Goal: Transaction & Acquisition: Purchase product/service

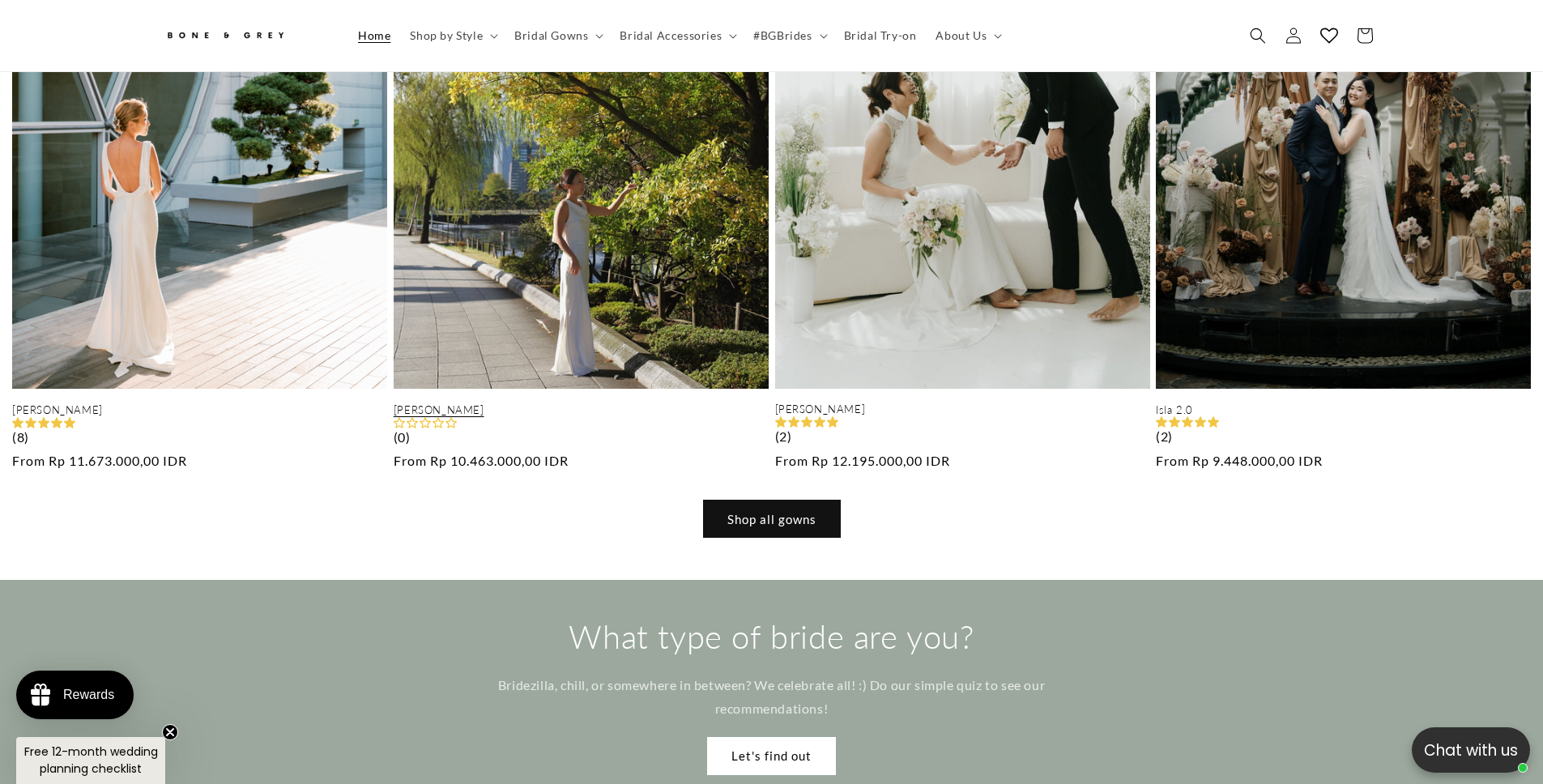
scroll to position [0, 4630]
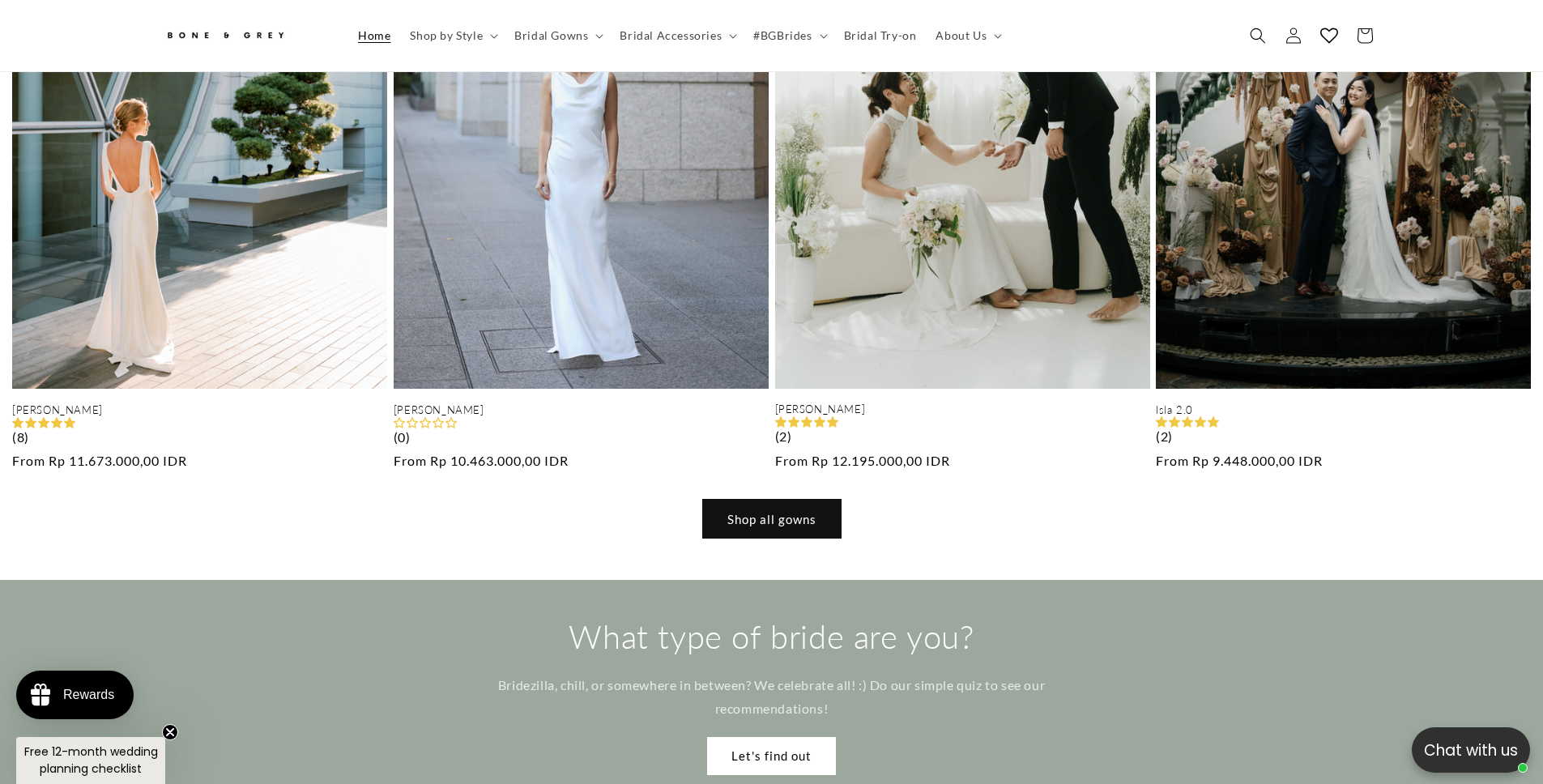
click at [759, 500] on link "Shop all gowns" at bounding box center [772, 519] width 138 height 38
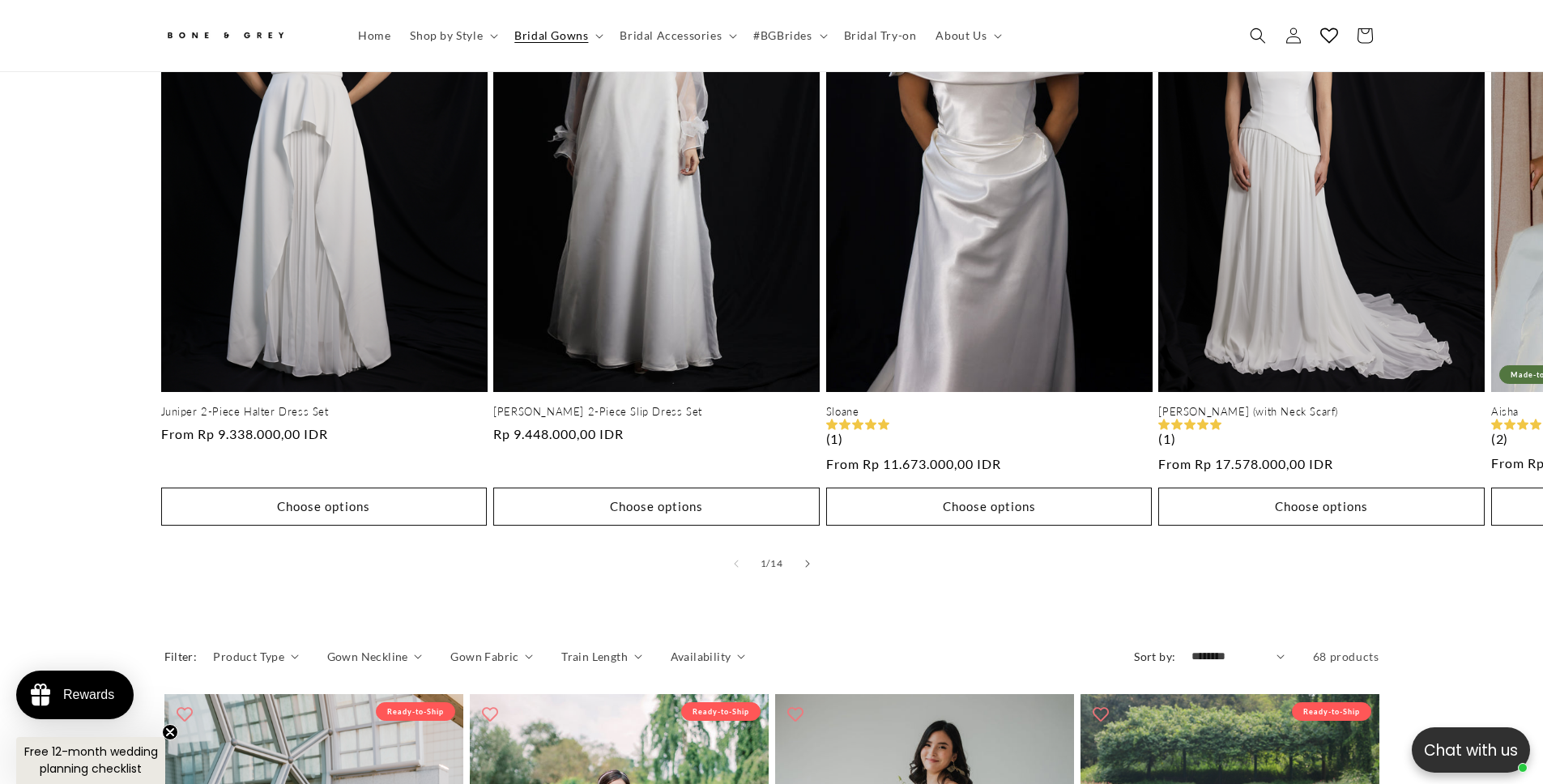
scroll to position [932, 0]
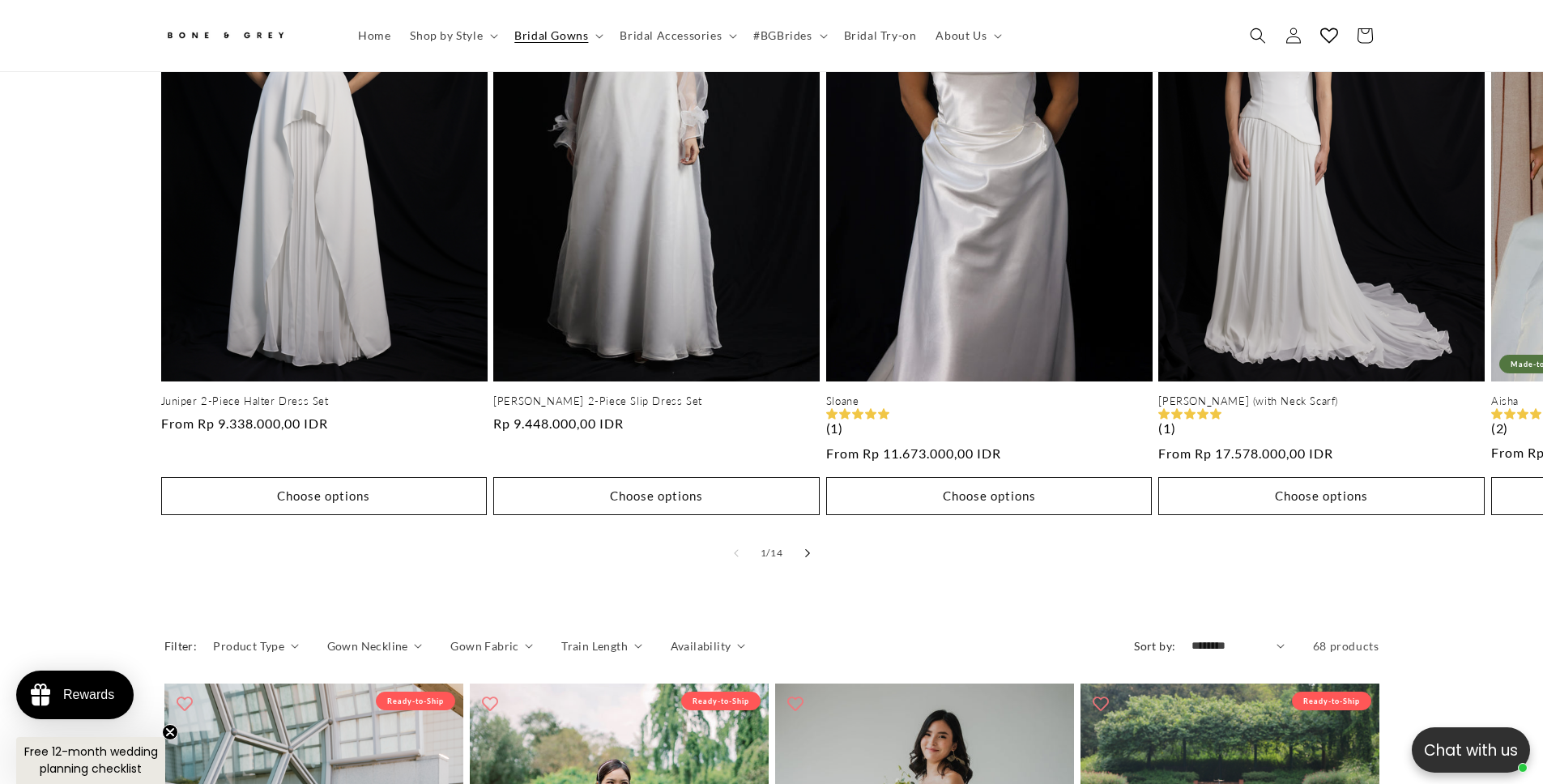
click at [802, 536] on button "Slide right" at bounding box center [808, 553] width 36 height 36
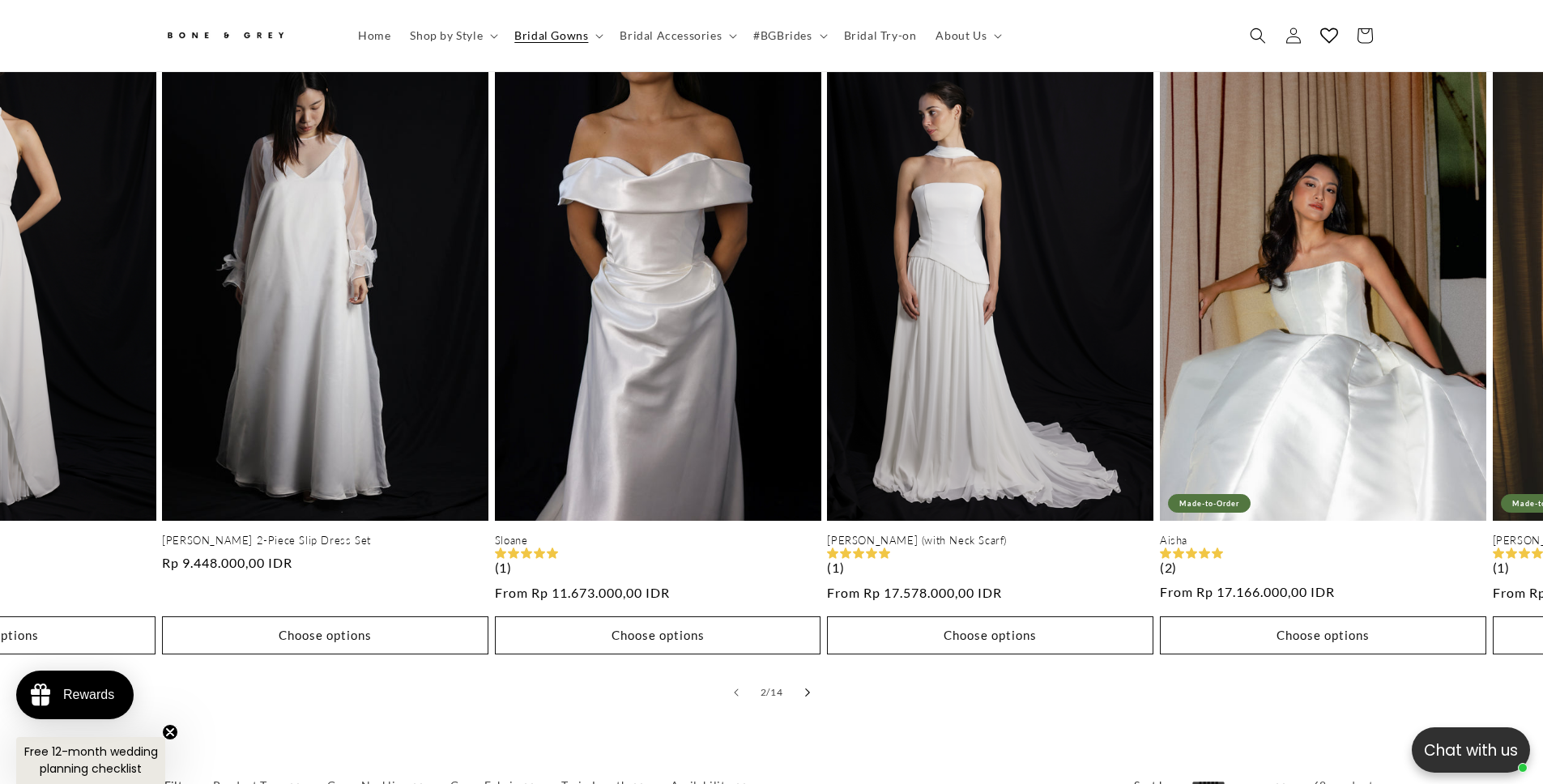
scroll to position [772, 0]
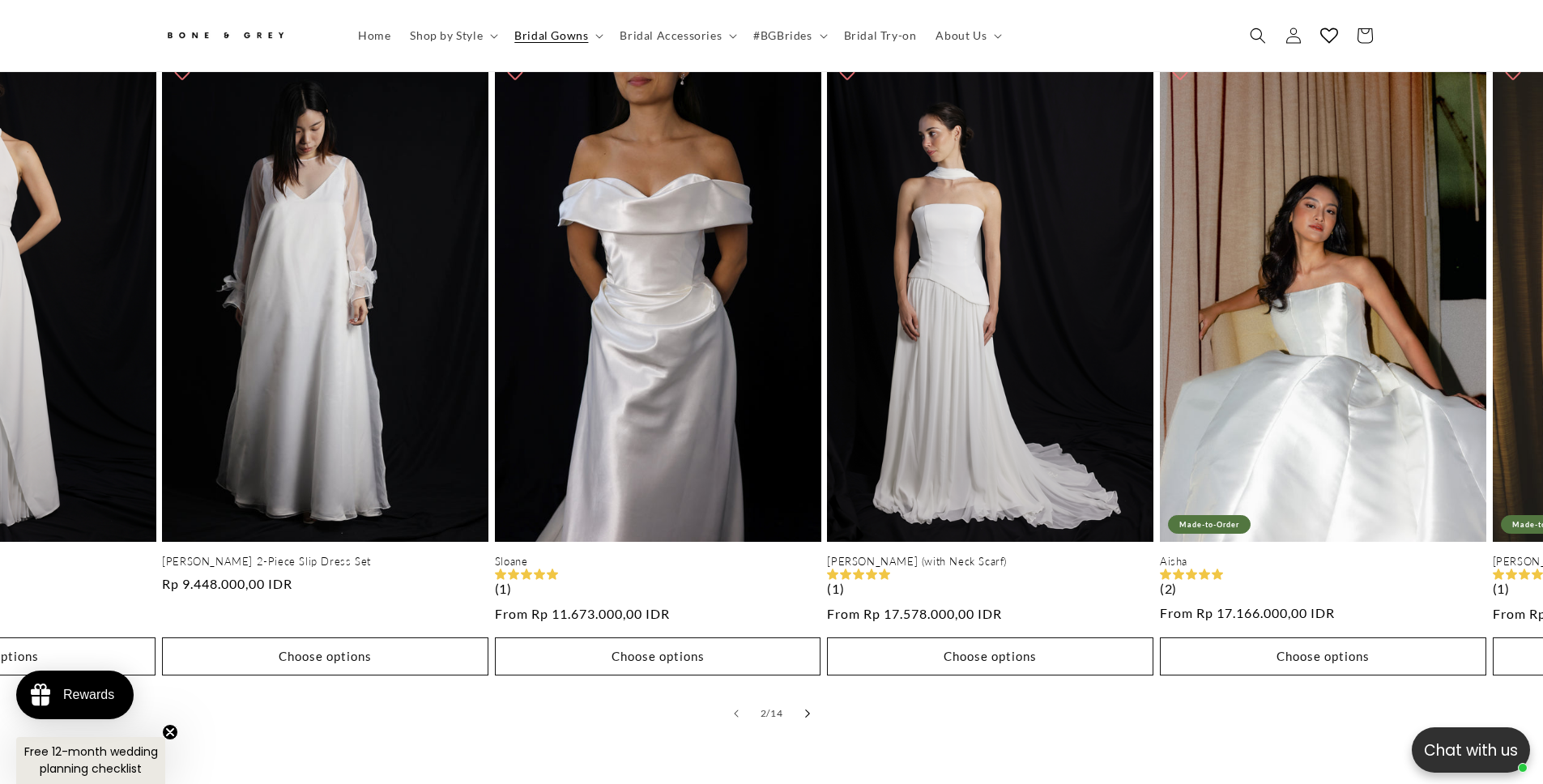
click at [803, 709] on button "Slide right" at bounding box center [808, 713] width 36 height 36
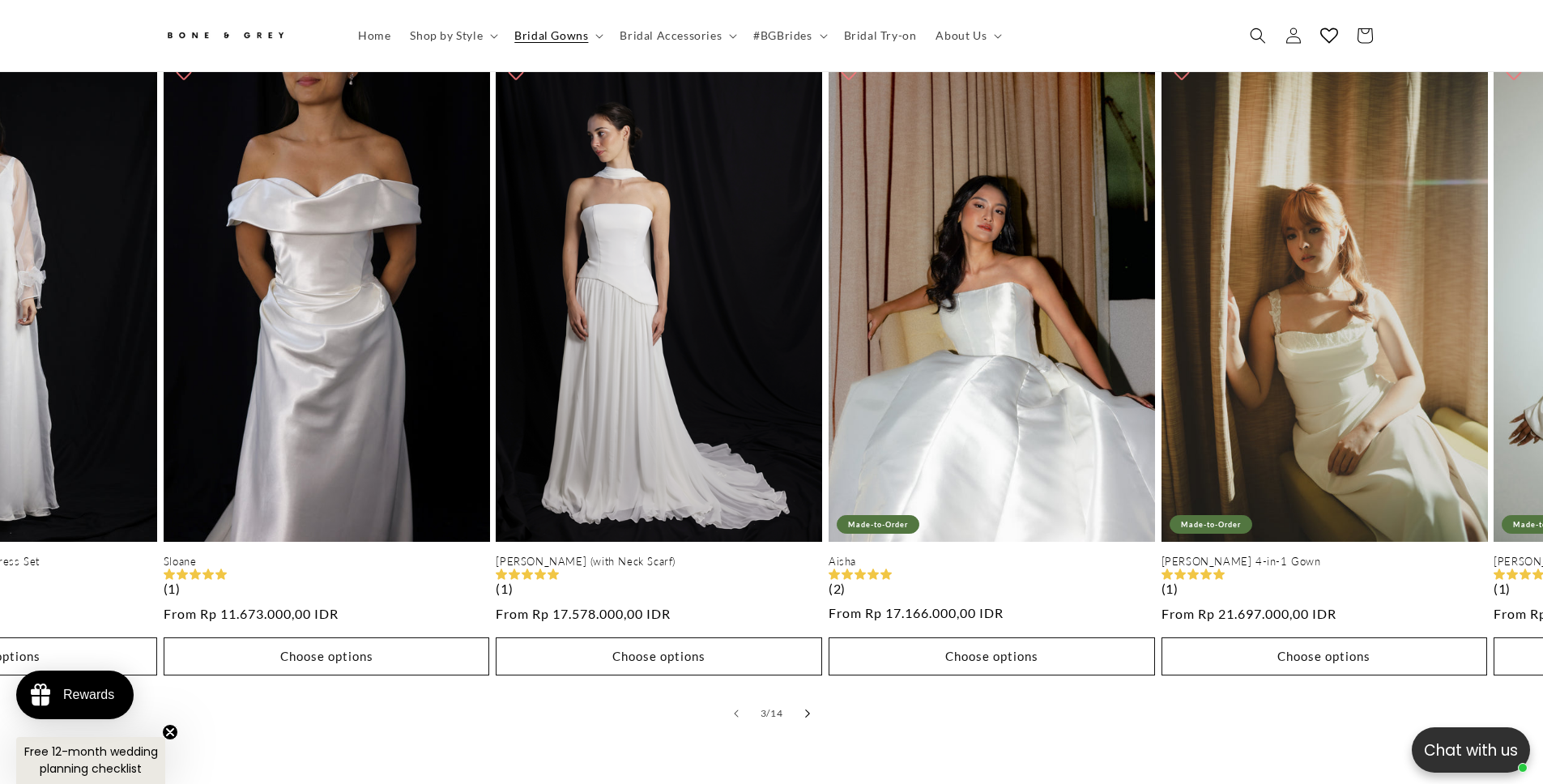
click at [803, 709] on button "Slide right" at bounding box center [808, 713] width 36 height 36
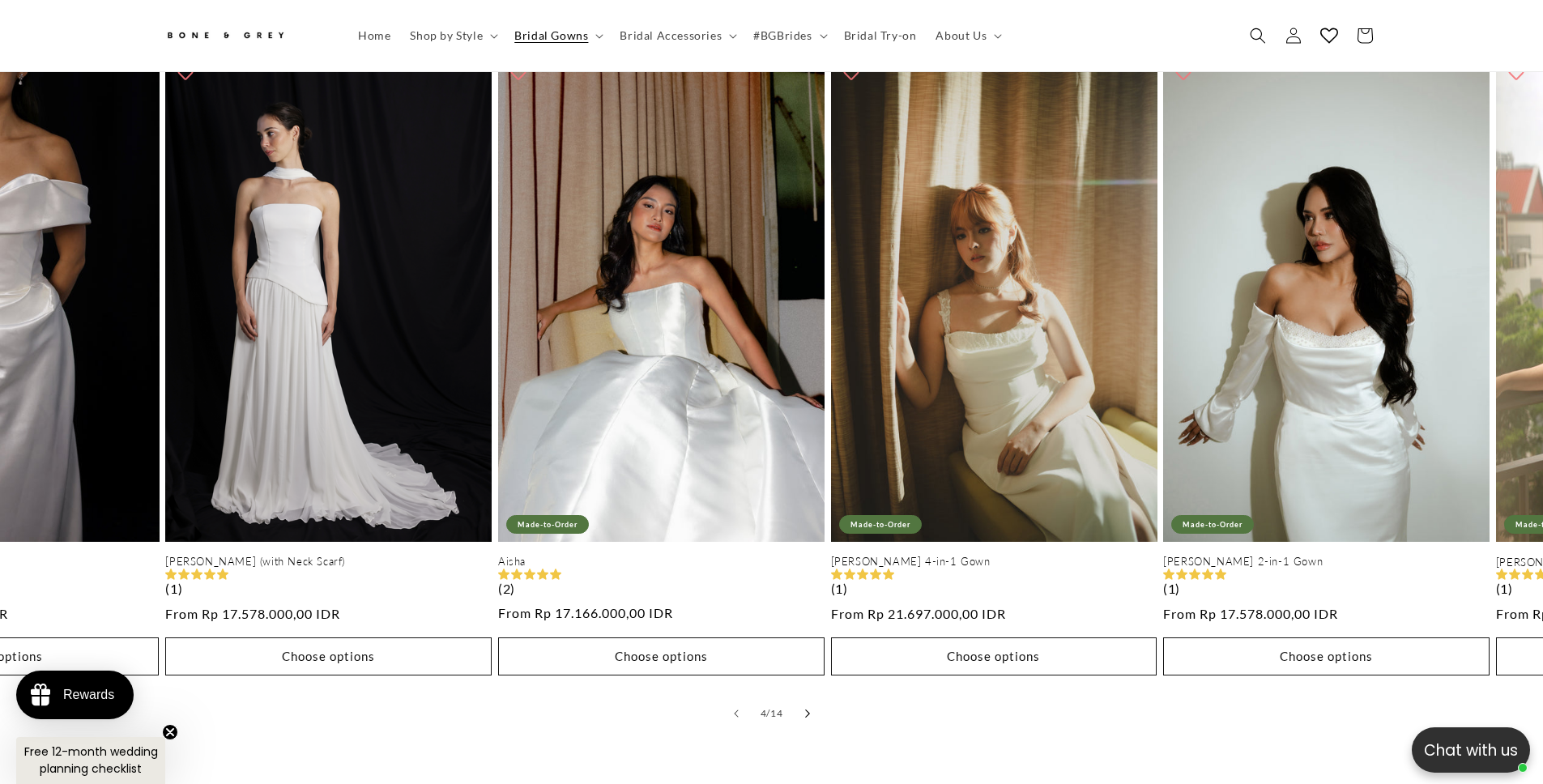
click at [803, 709] on button "Slide right" at bounding box center [808, 713] width 36 height 36
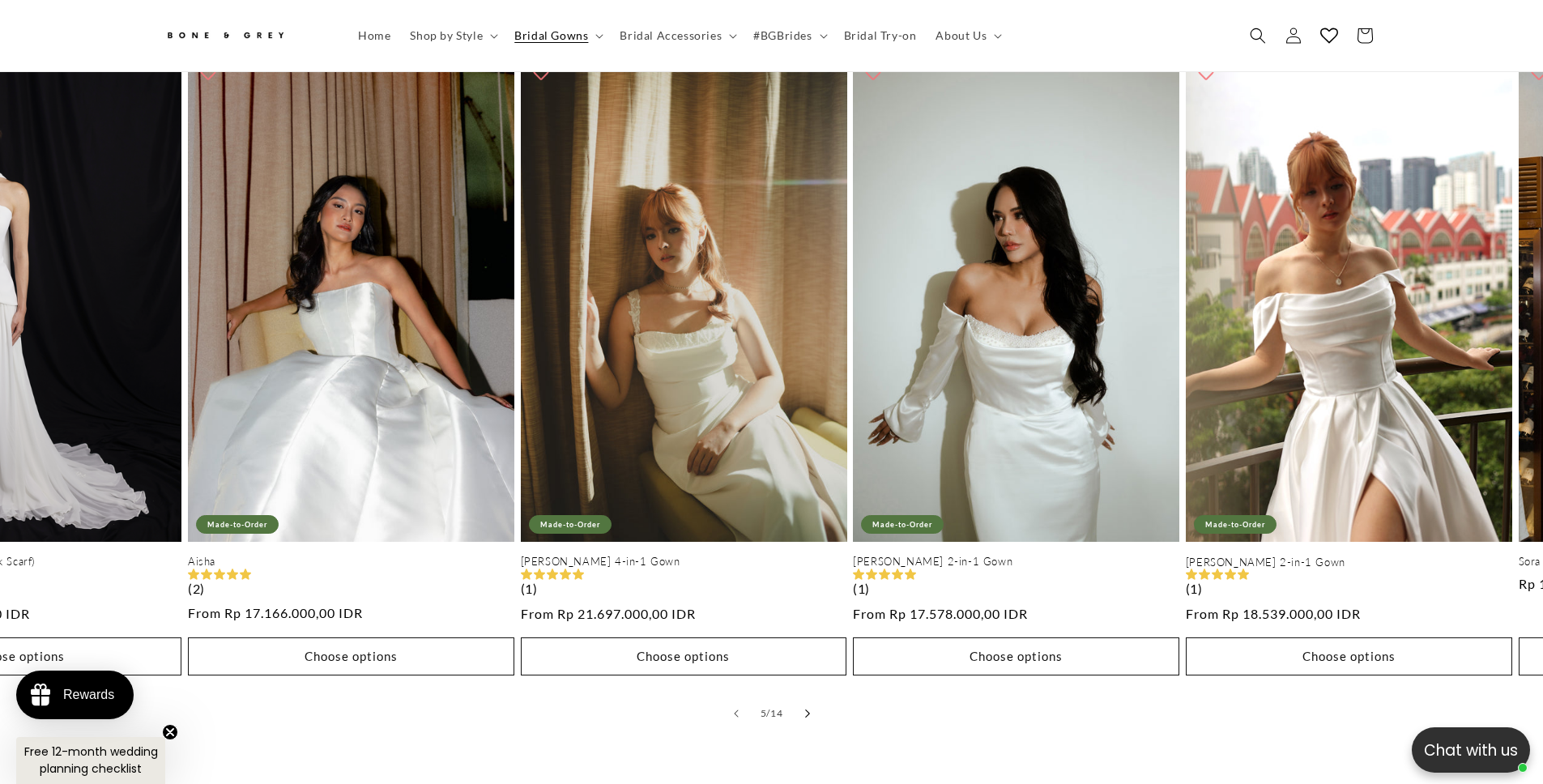
scroll to position [0, 1324]
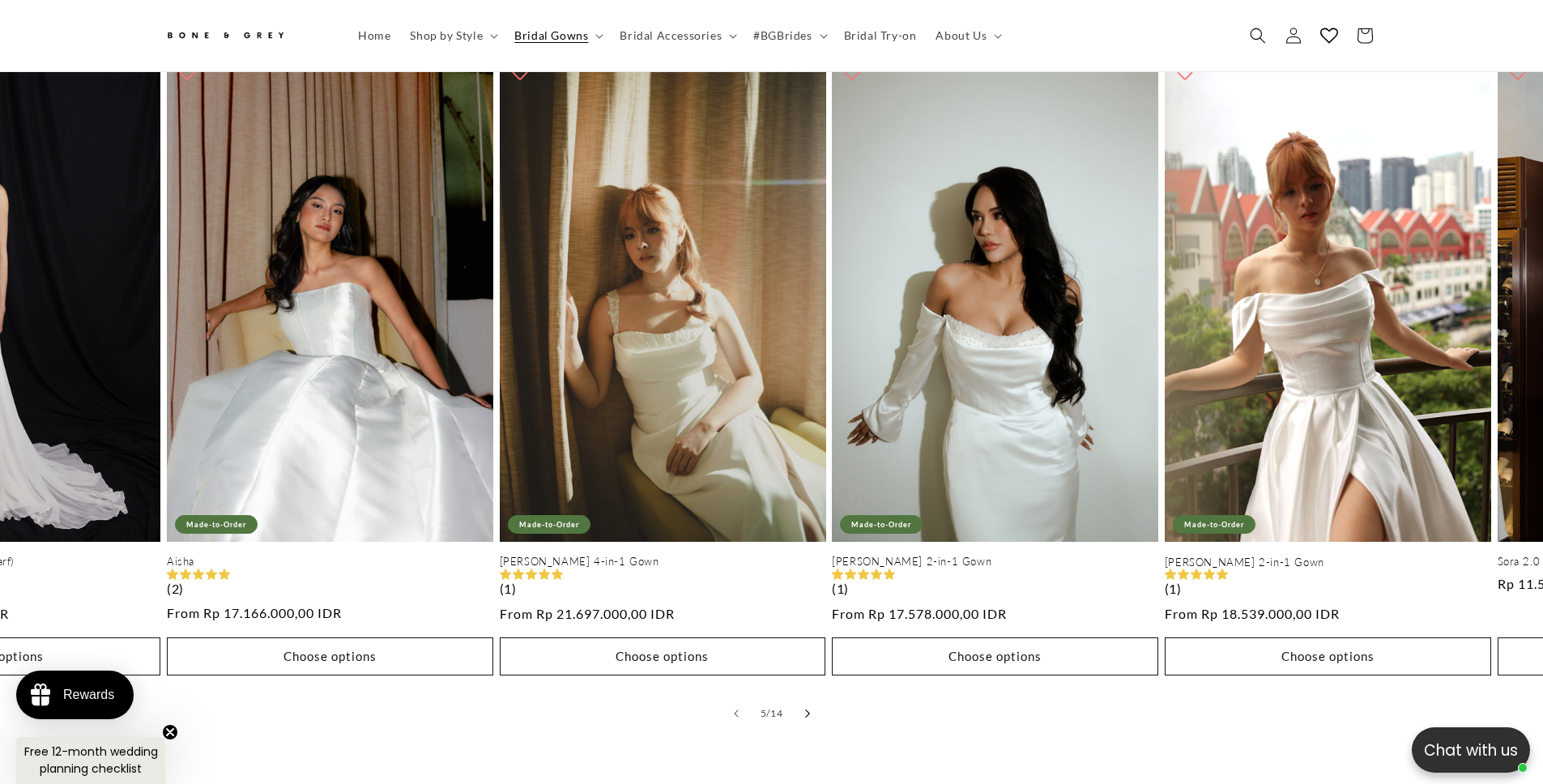
click at [803, 709] on button "Slide right" at bounding box center [808, 713] width 36 height 36
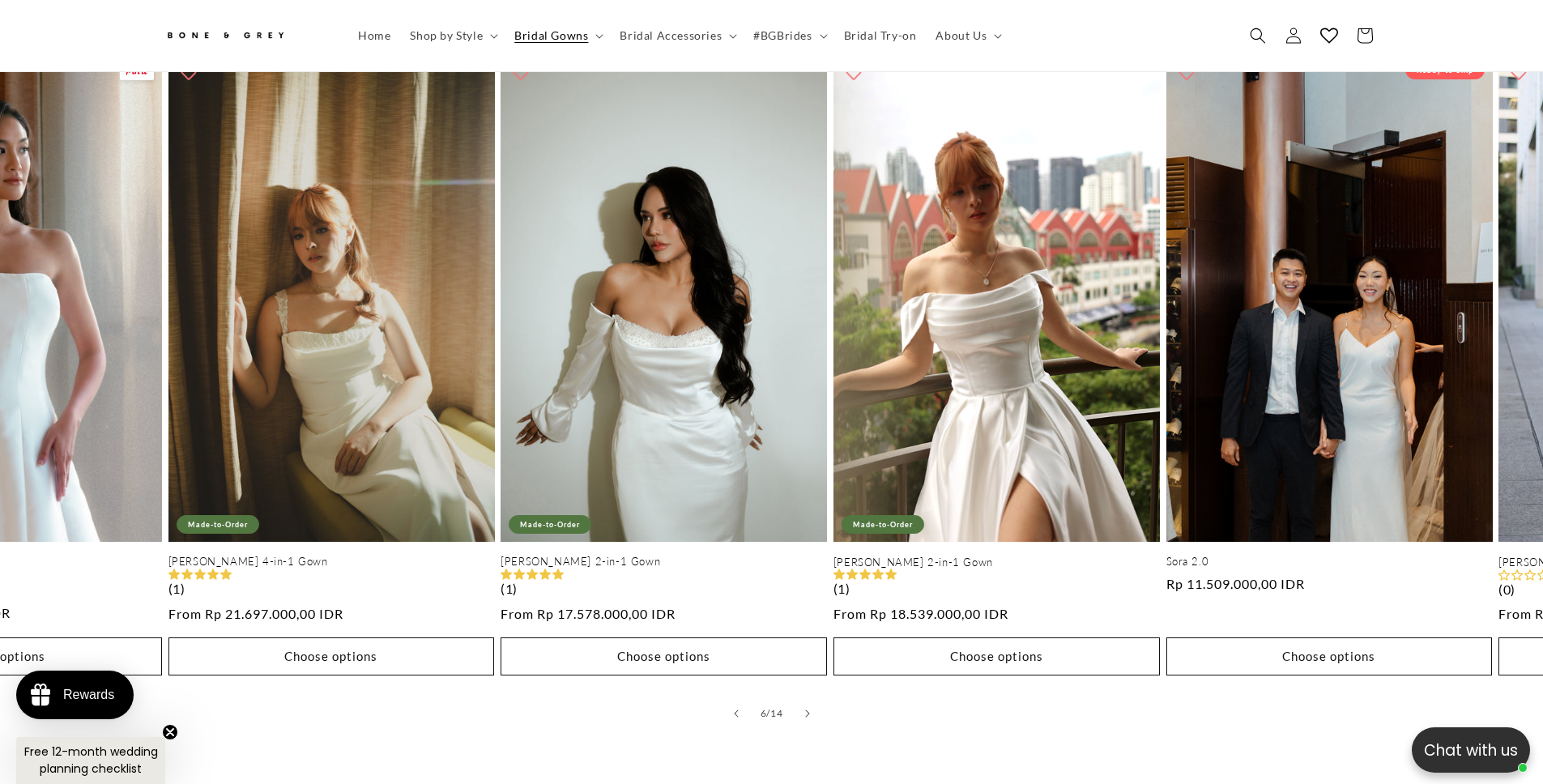
scroll to position [0, 0]
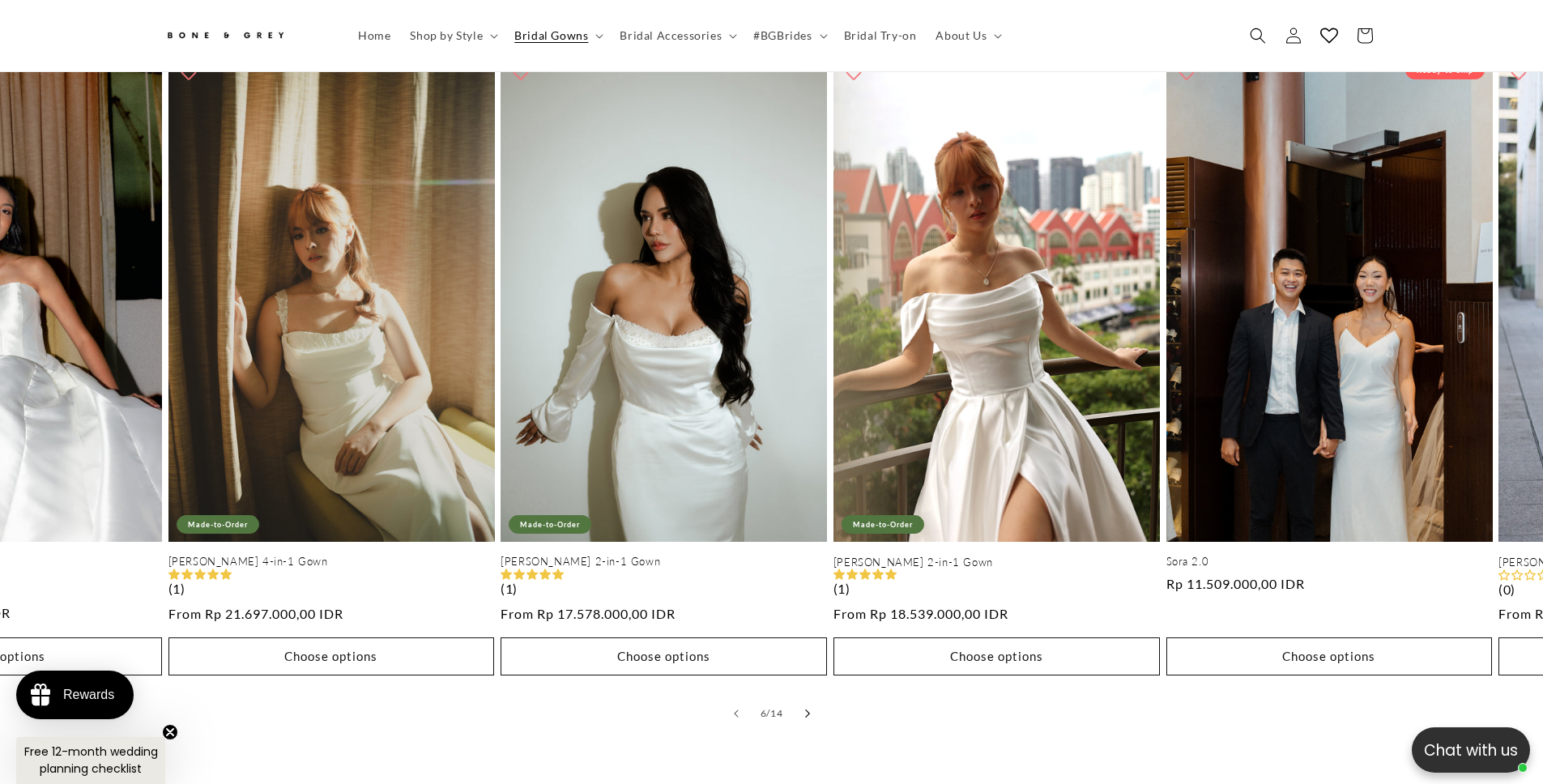
click at [811, 698] on button "Slide right" at bounding box center [808, 713] width 36 height 36
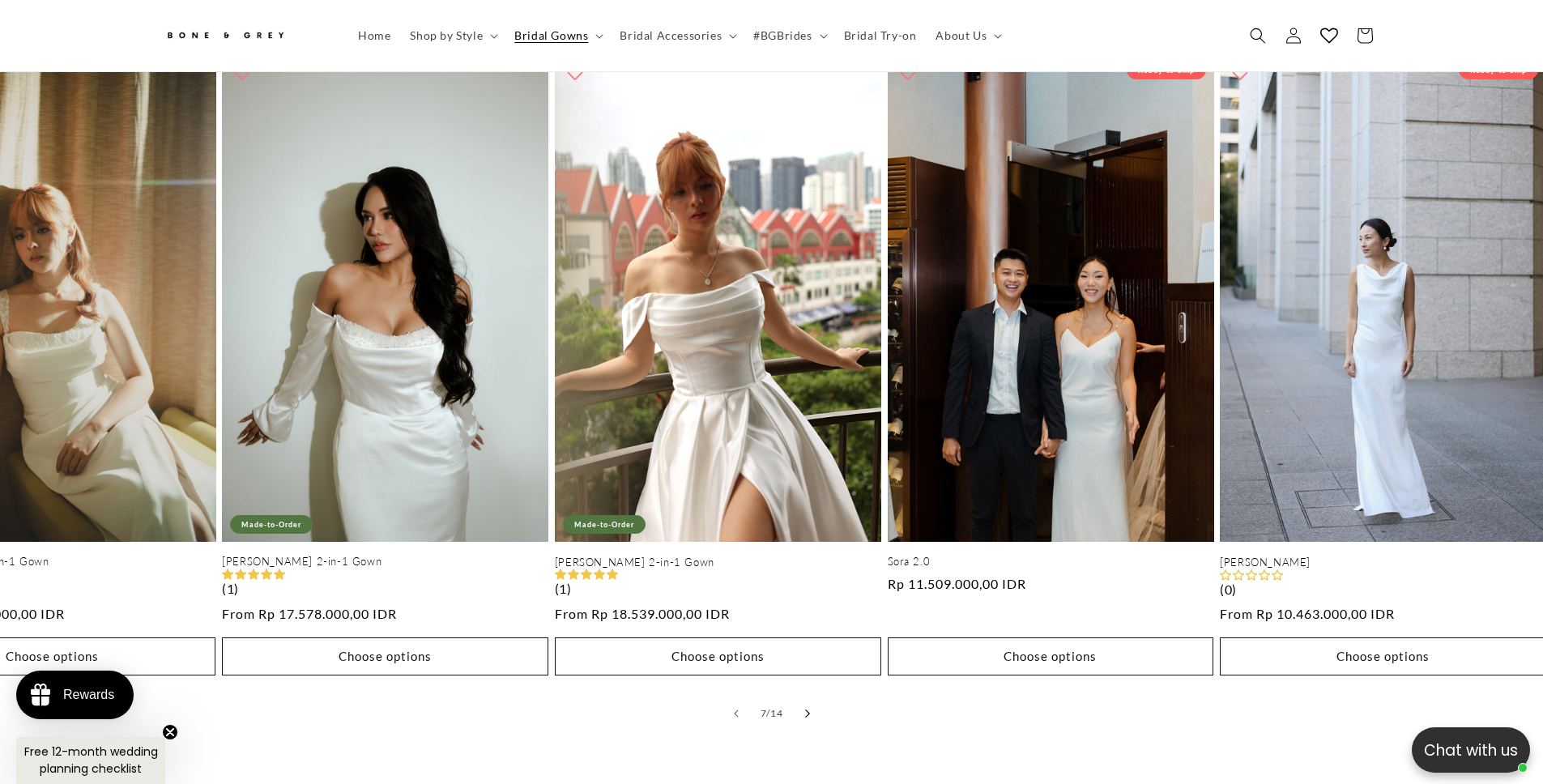
scroll to position [0, 1987]
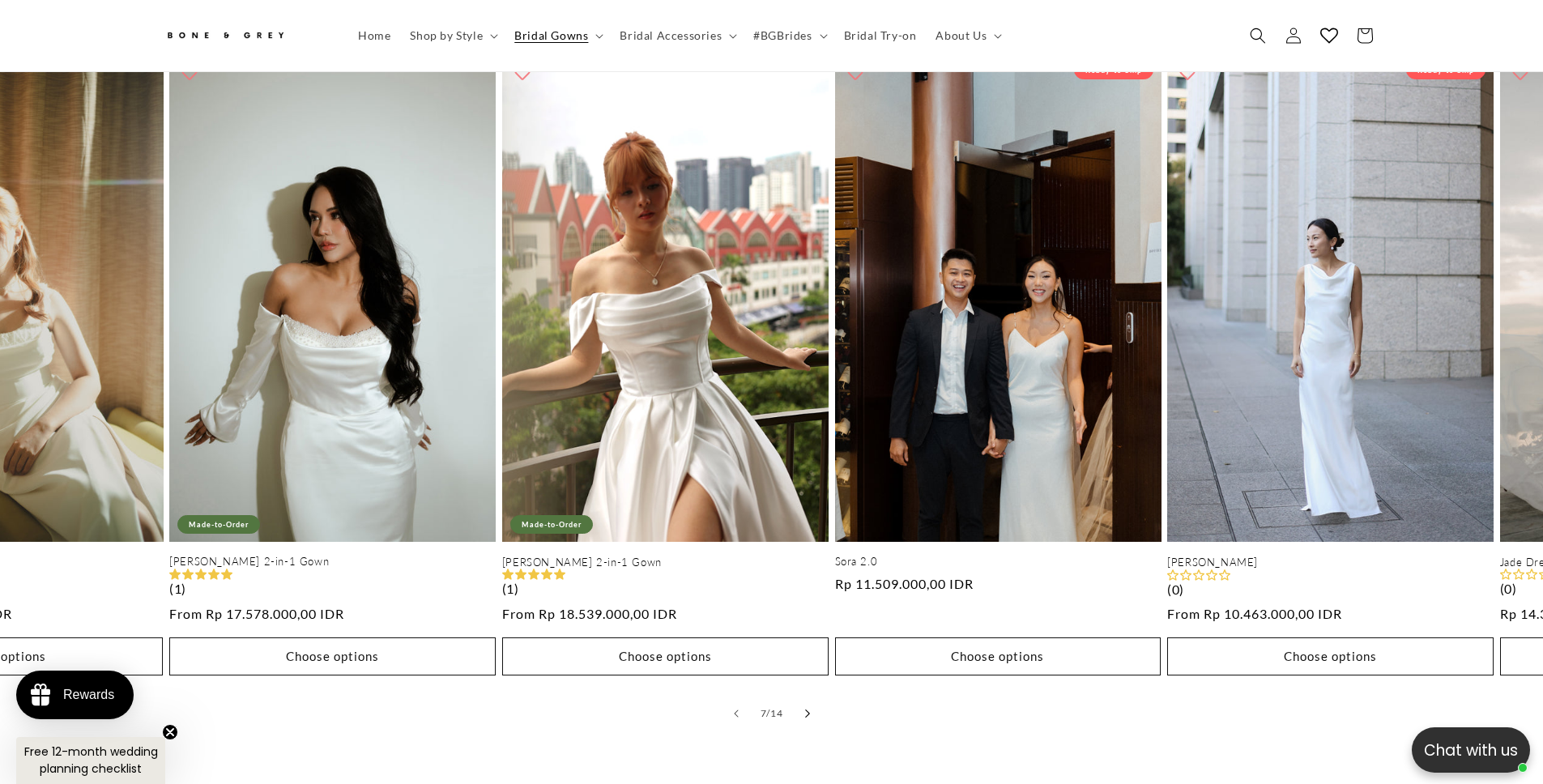
click at [811, 698] on button "Slide right" at bounding box center [808, 713] width 36 height 36
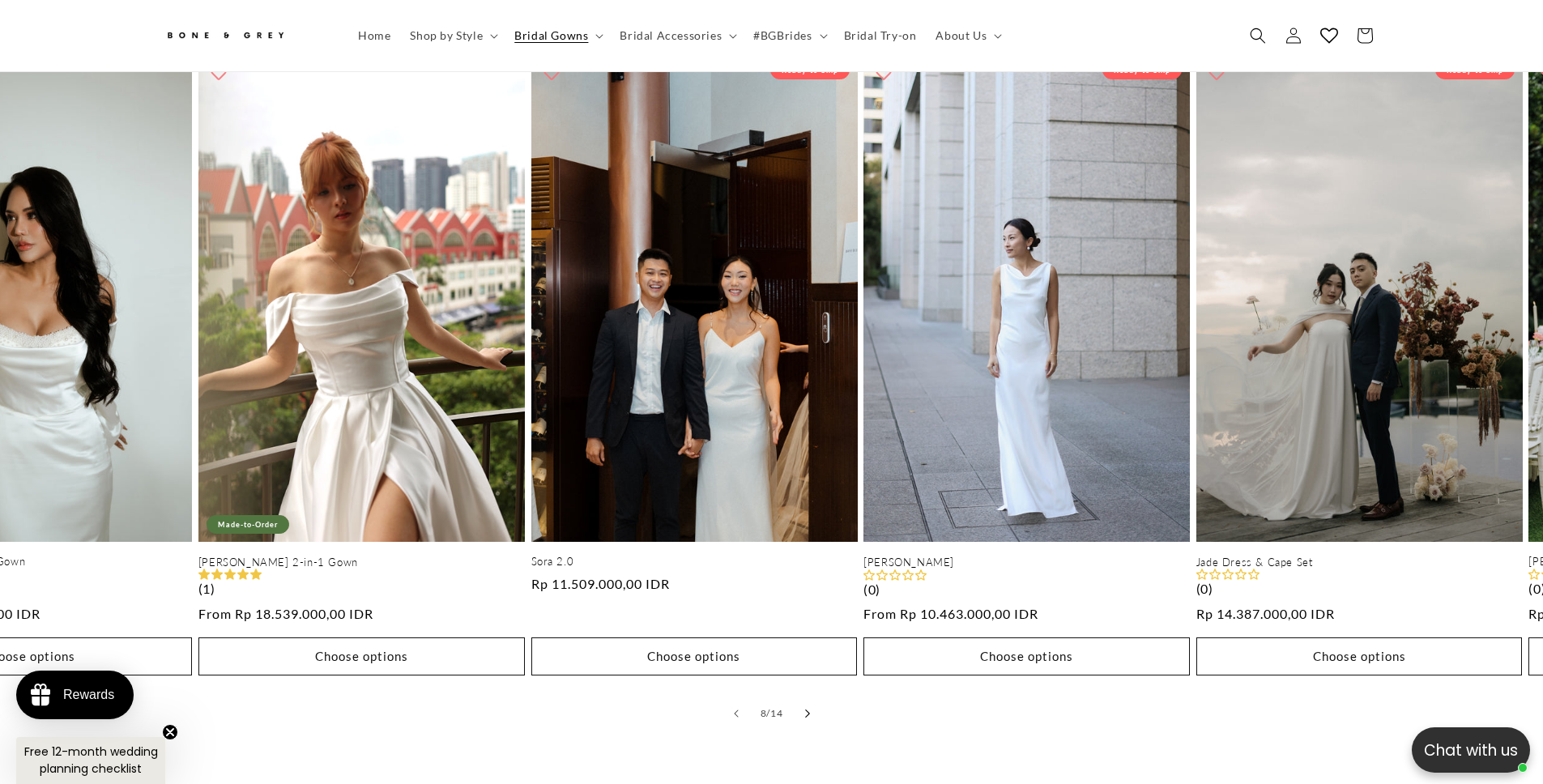
scroll to position [0, 2318]
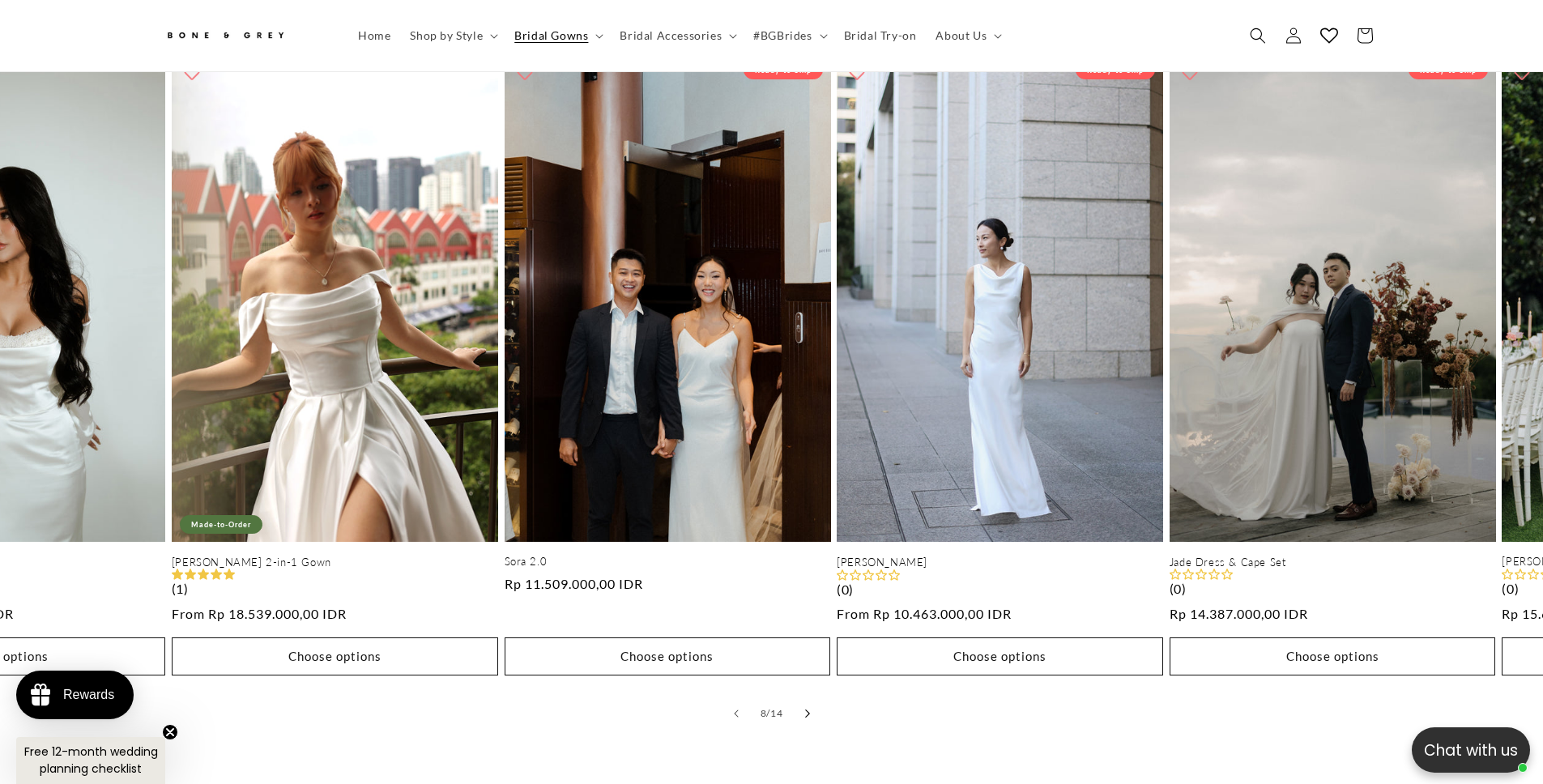
click at [811, 698] on button "Slide right" at bounding box center [808, 713] width 36 height 36
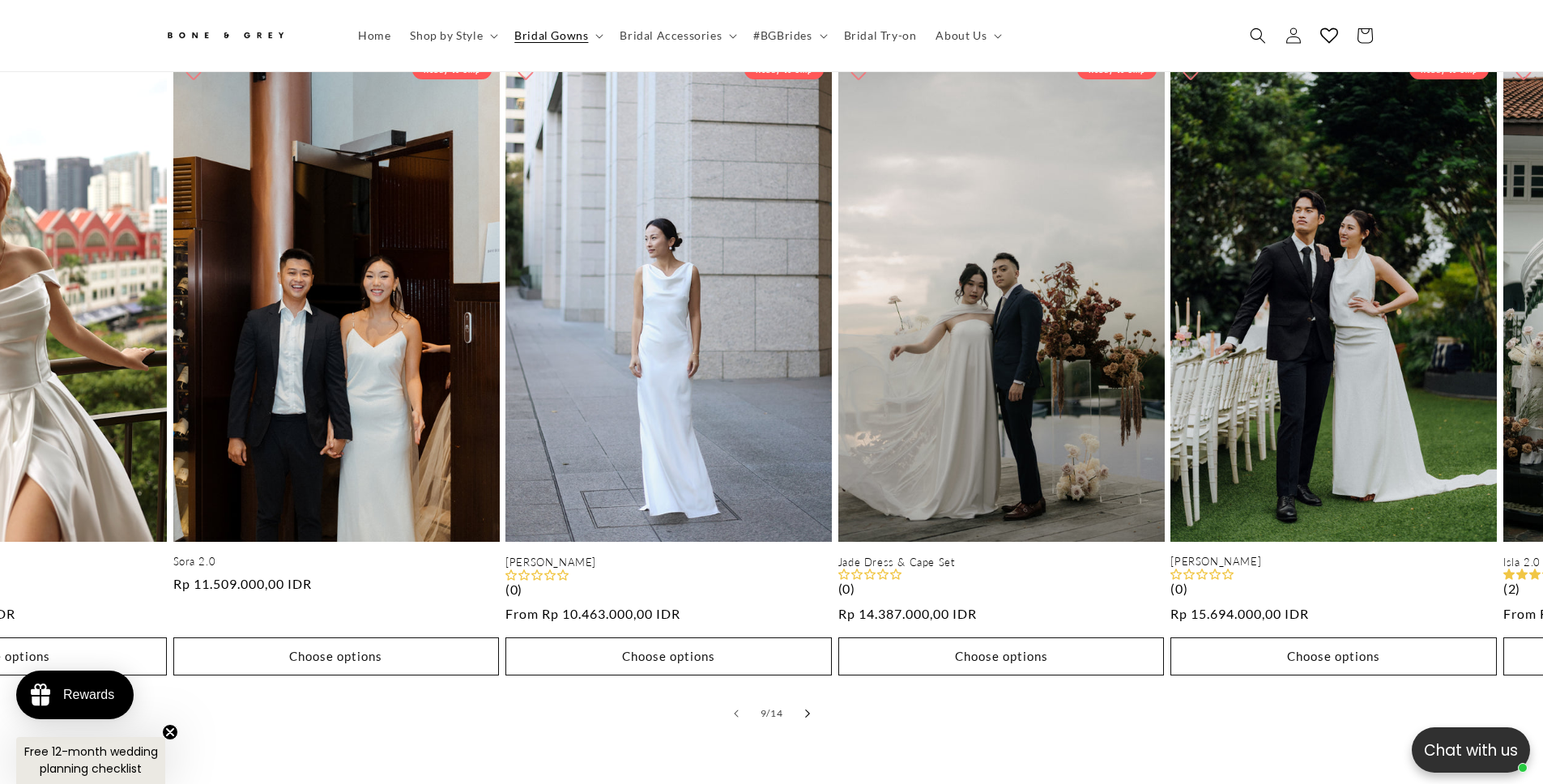
click at [811, 698] on button "Slide right" at bounding box center [808, 713] width 36 height 36
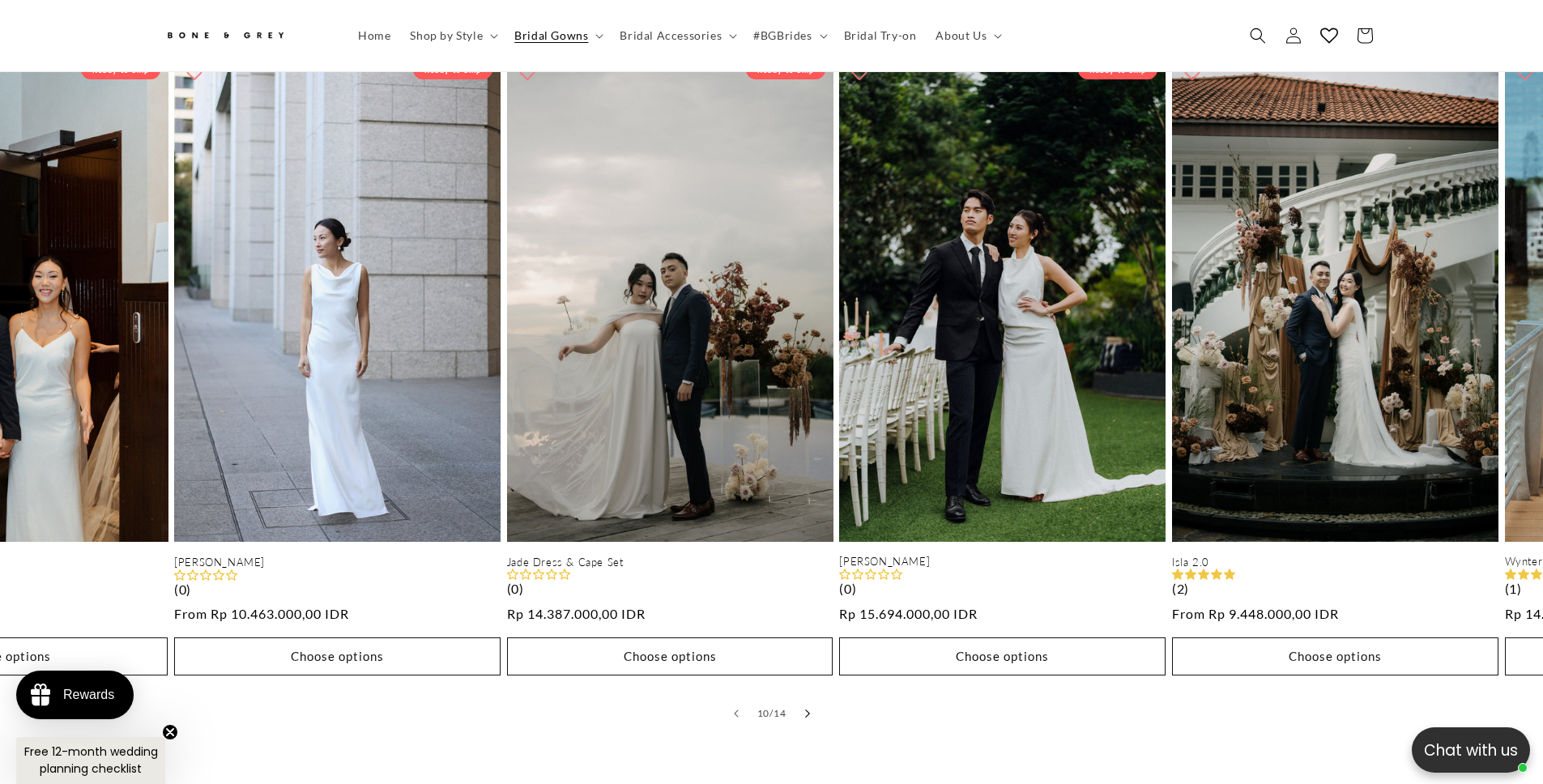
click at [811, 698] on button "Slide right" at bounding box center [808, 713] width 36 height 36
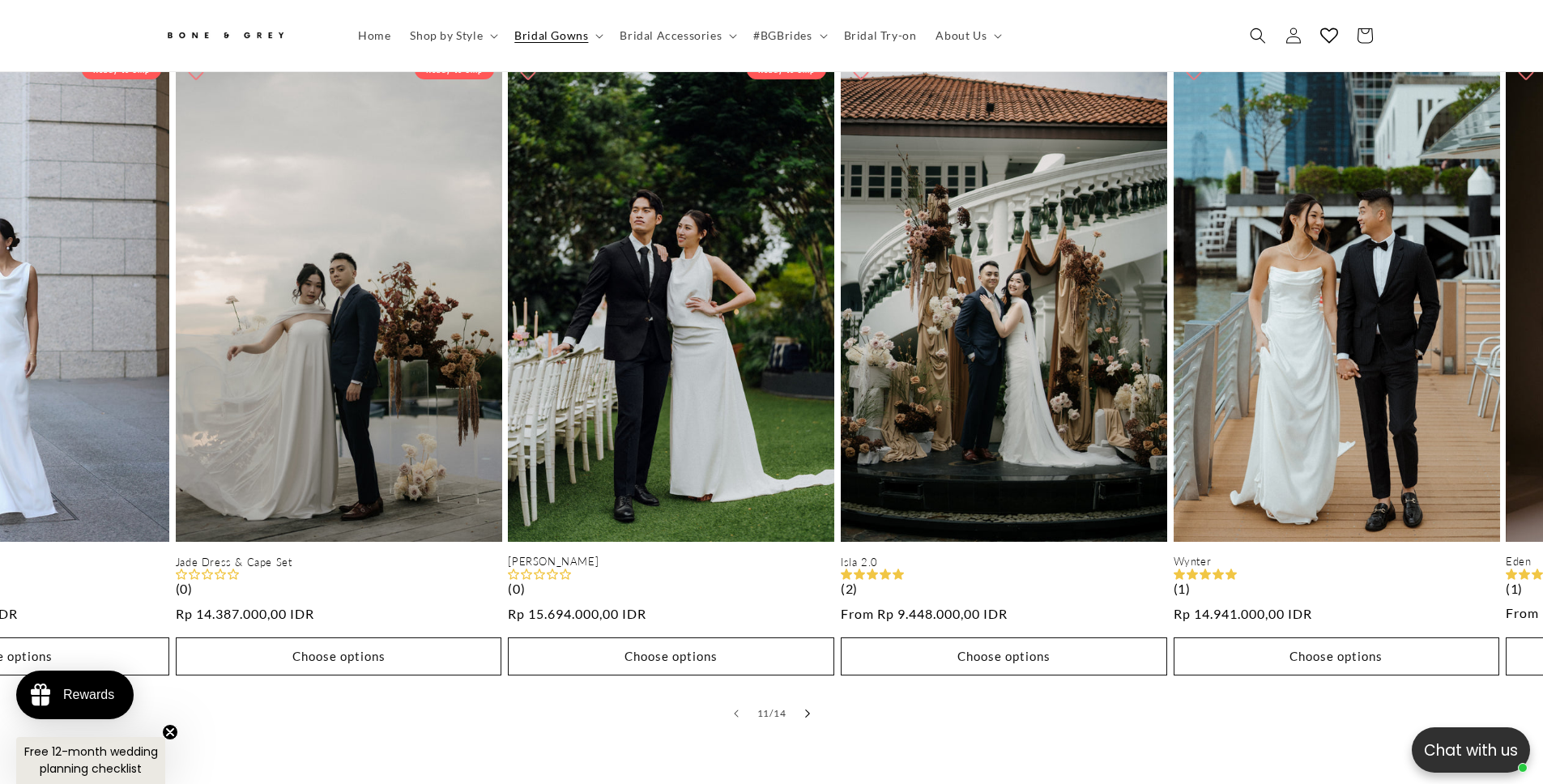
click at [811, 698] on button "Slide right" at bounding box center [808, 713] width 36 height 36
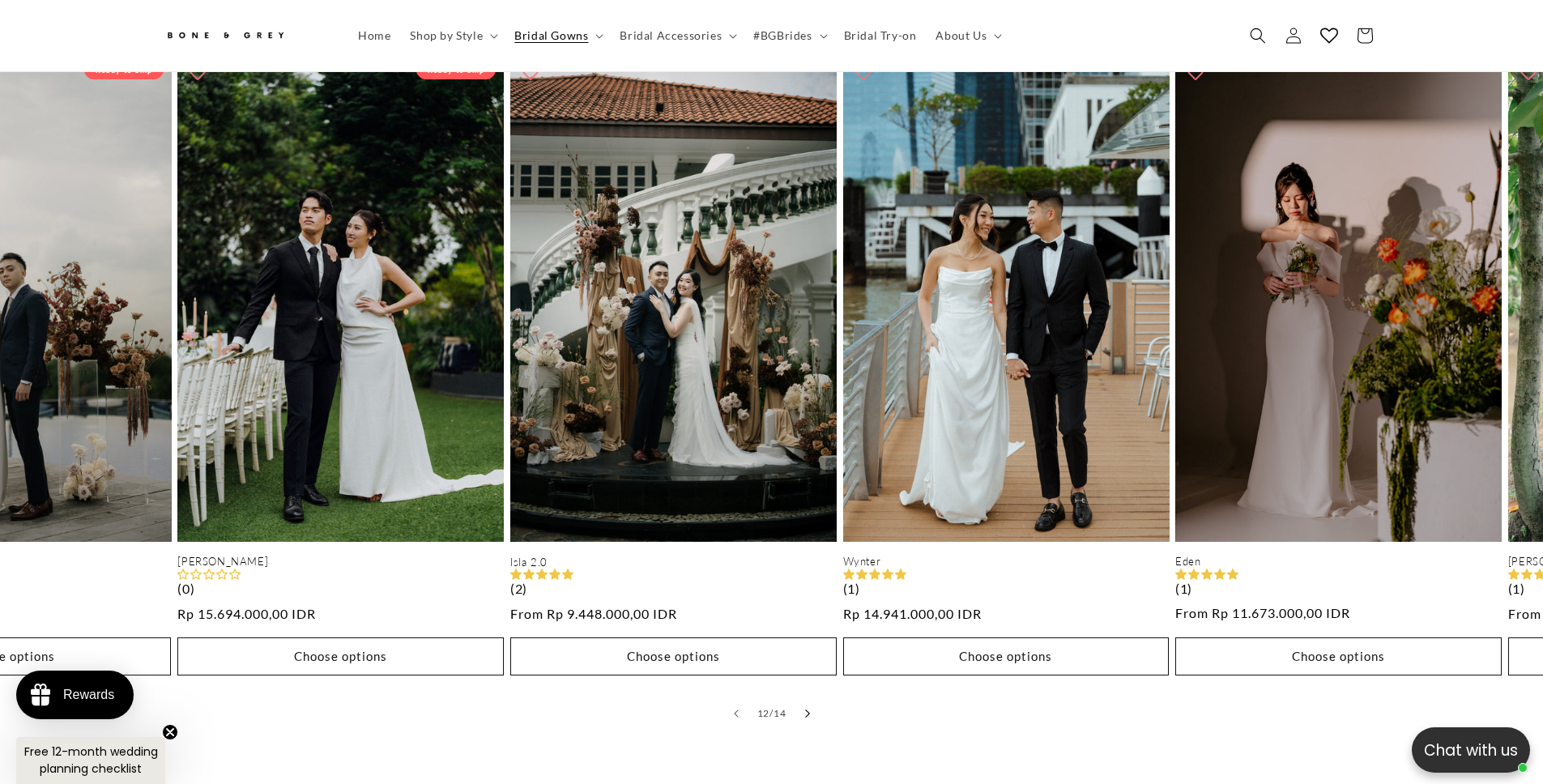
scroll to position [0, 891]
click at [811, 698] on button "Slide right" at bounding box center [808, 713] width 36 height 36
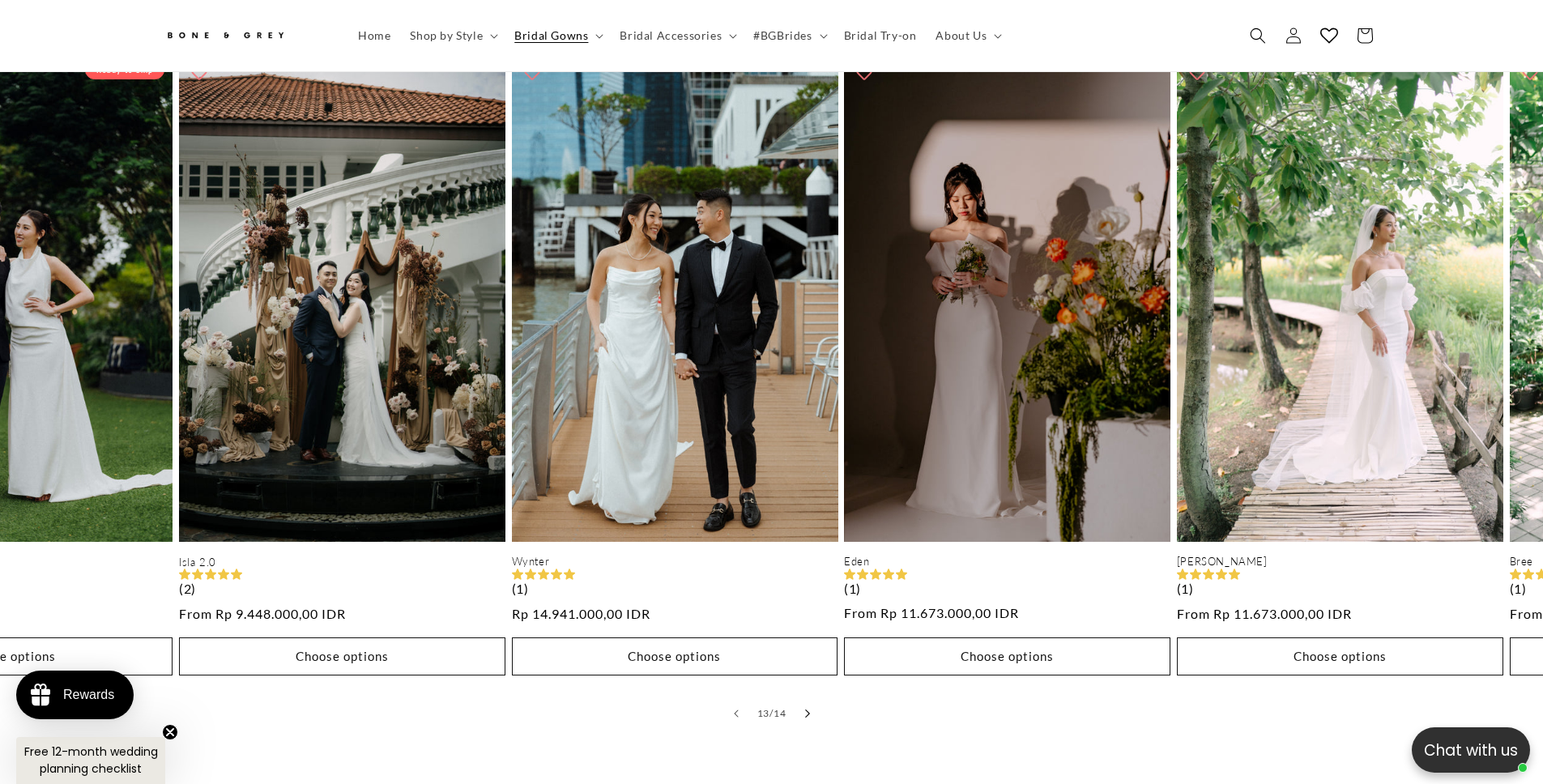
click at [811, 698] on button "Slide right" at bounding box center [808, 713] width 36 height 36
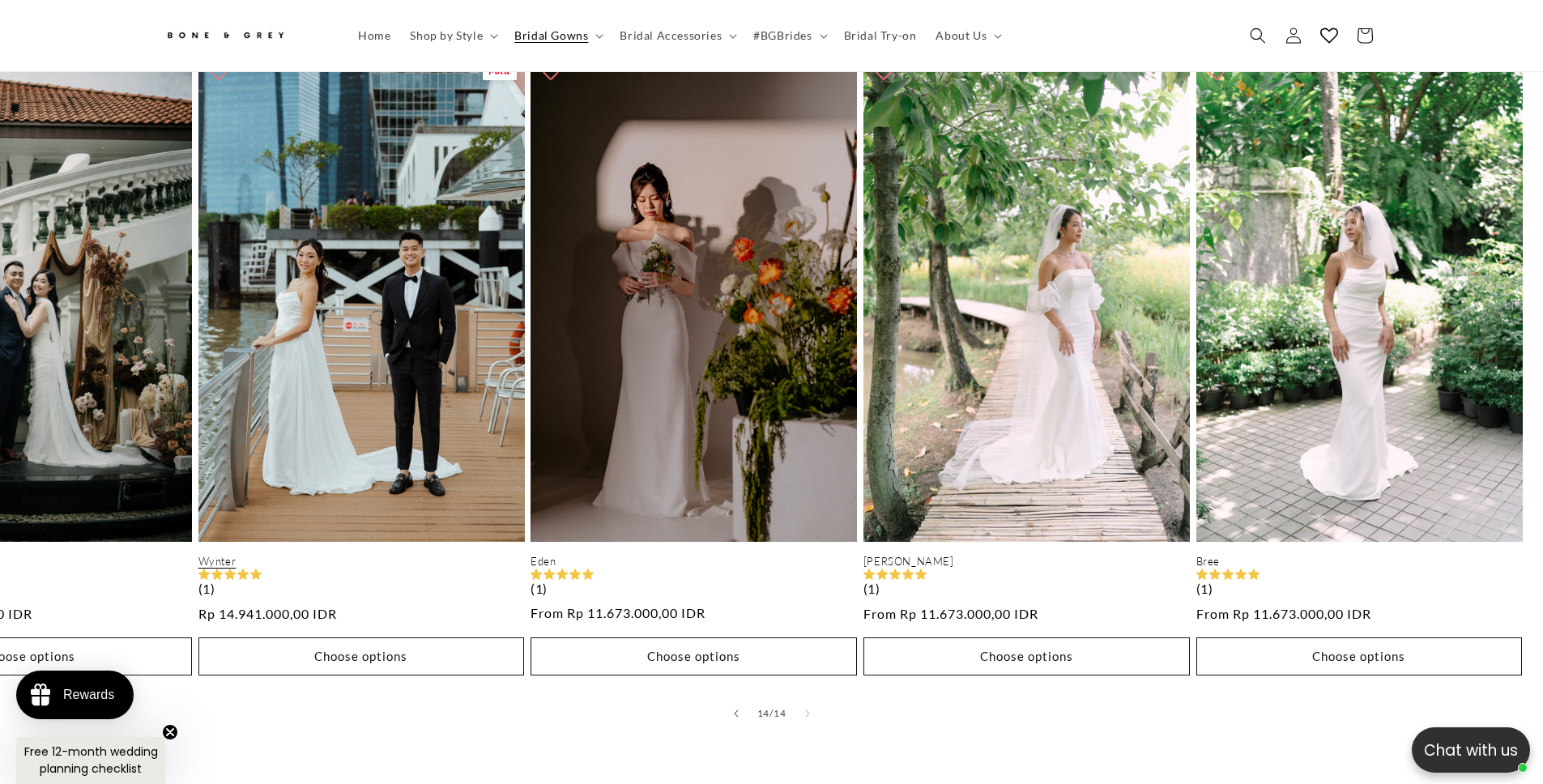
scroll to position [761, 0]
